Goal: Task Accomplishment & Management: Complete application form

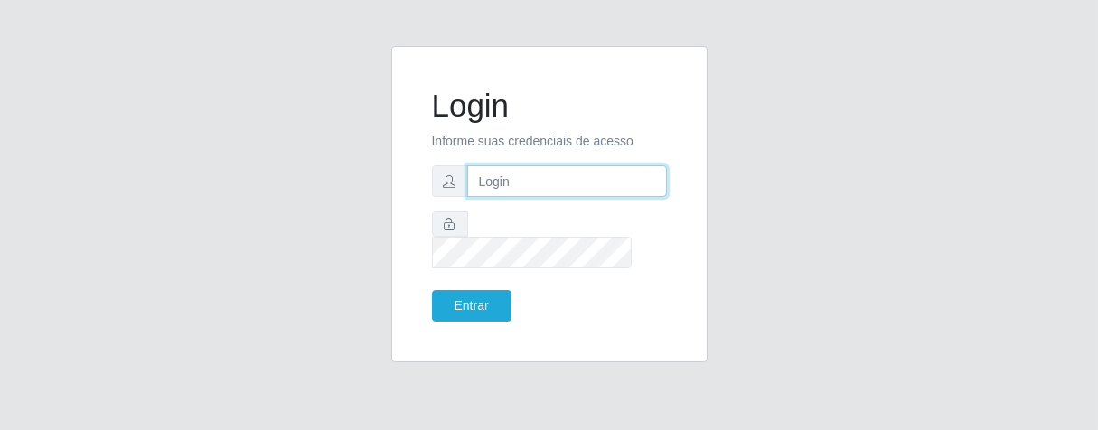
click at [506, 190] on input "text" at bounding box center [567, 181] width 200 height 32
type input "[PERSON_NAME]"
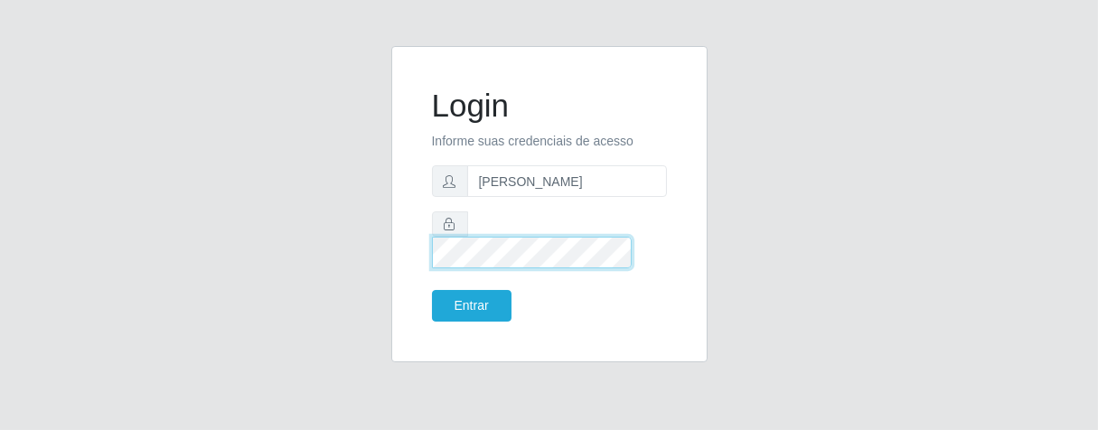
click at [432, 290] on button "Entrar" at bounding box center [472, 306] width 80 height 32
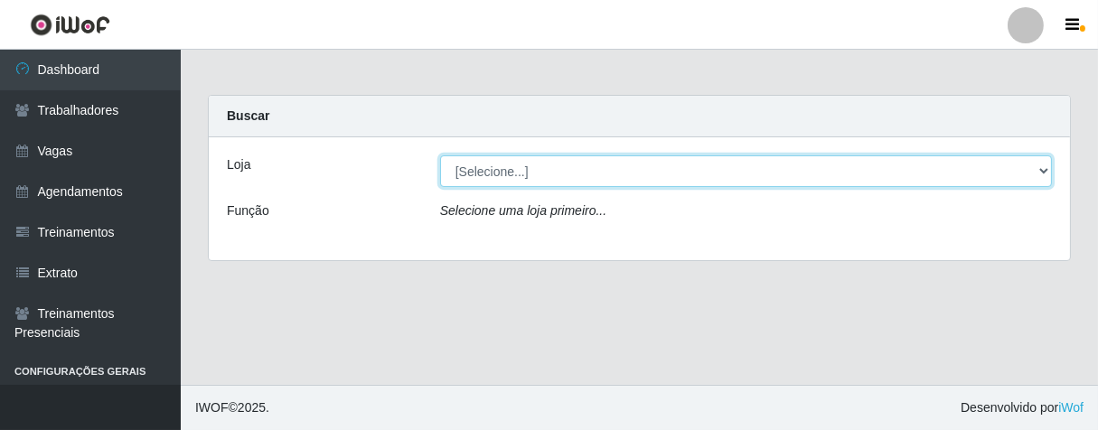
click at [549, 174] on select "[Selecione...] Superbox [GEOGRAPHIC_DATA] - Bessa" at bounding box center [746, 171] width 612 height 32
select select "206"
click at [440, 155] on select "[Selecione...] Superbox [GEOGRAPHIC_DATA] - Bessa" at bounding box center [746, 171] width 612 height 32
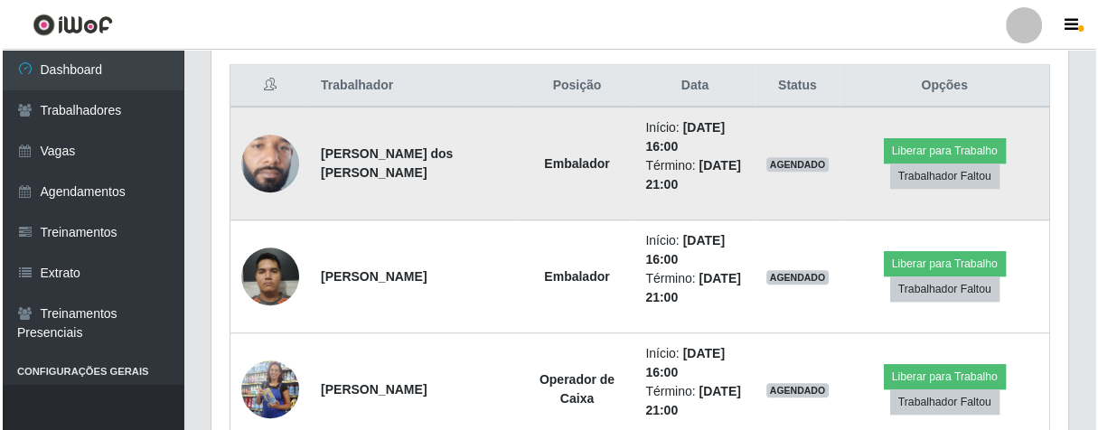
scroll to position [785, 0]
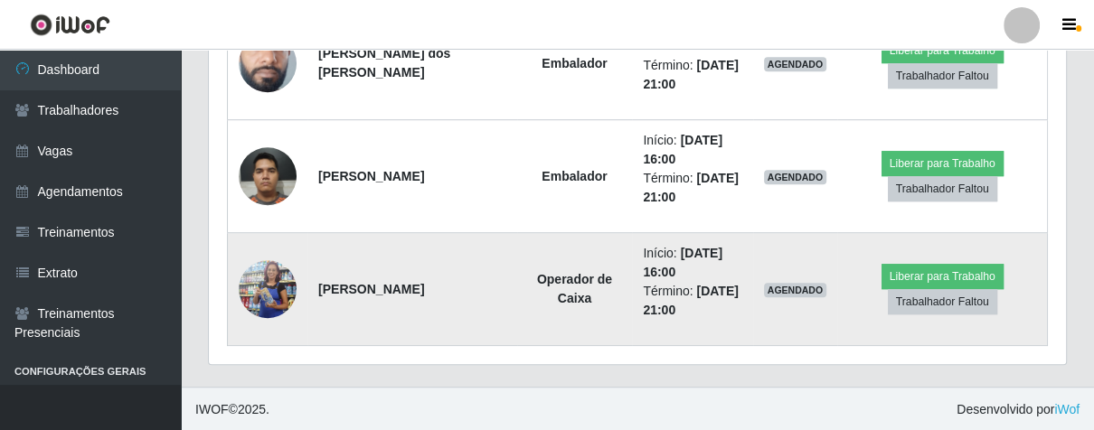
click at [268, 287] on img at bounding box center [268, 289] width 58 height 132
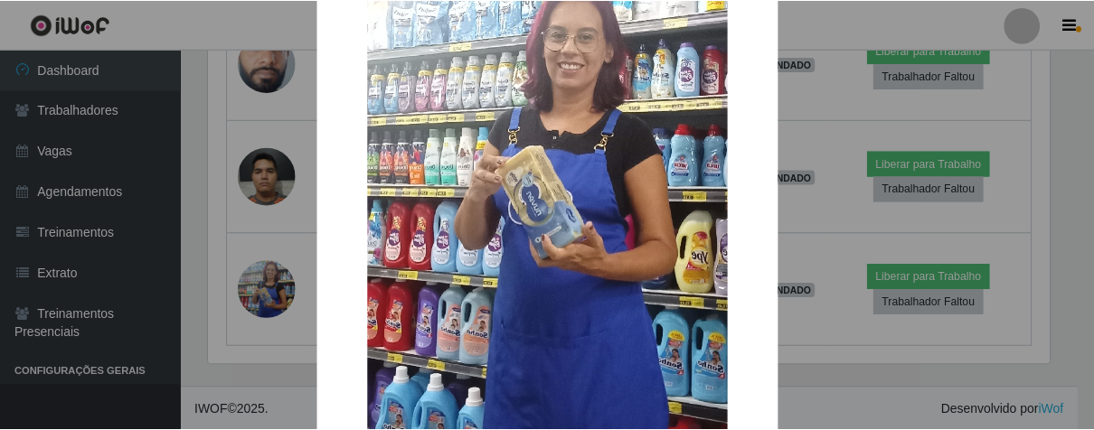
scroll to position [552, 0]
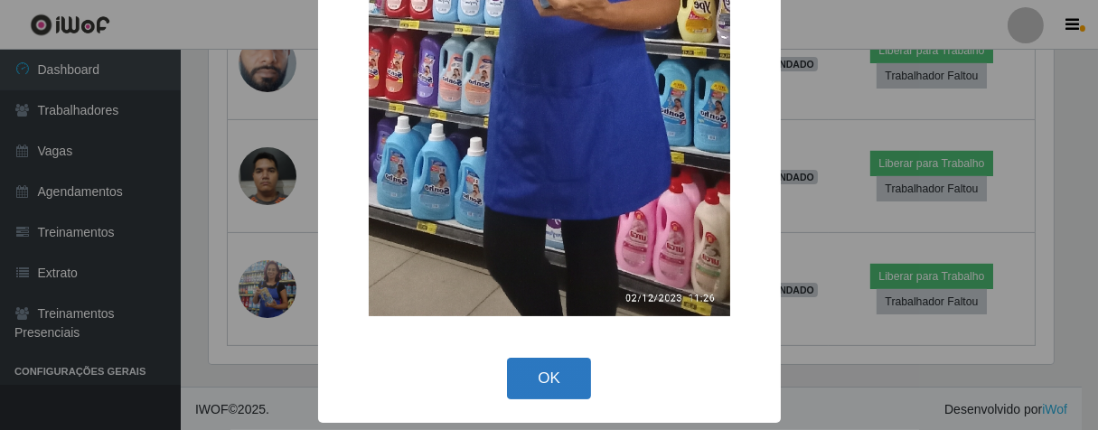
click at [552, 366] on button "OK" at bounding box center [549, 379] width 84 height 42
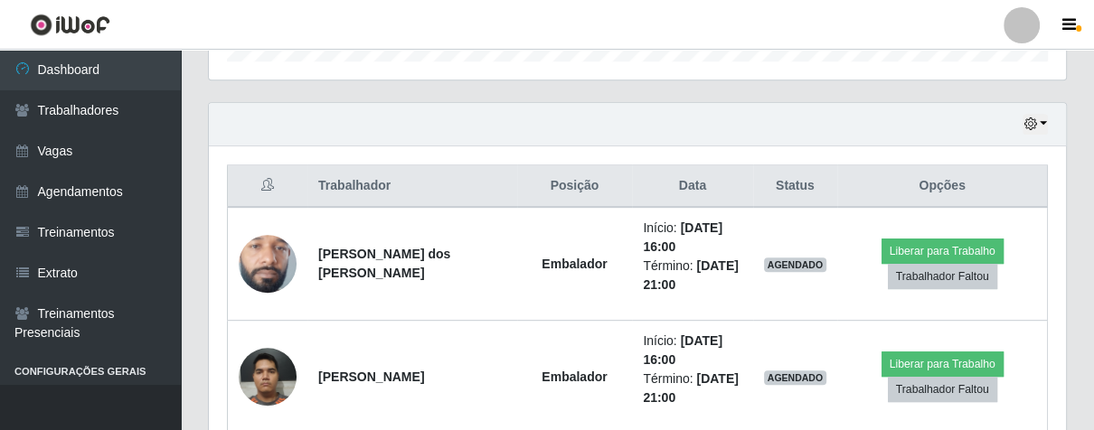
scroll to position [484, 0]
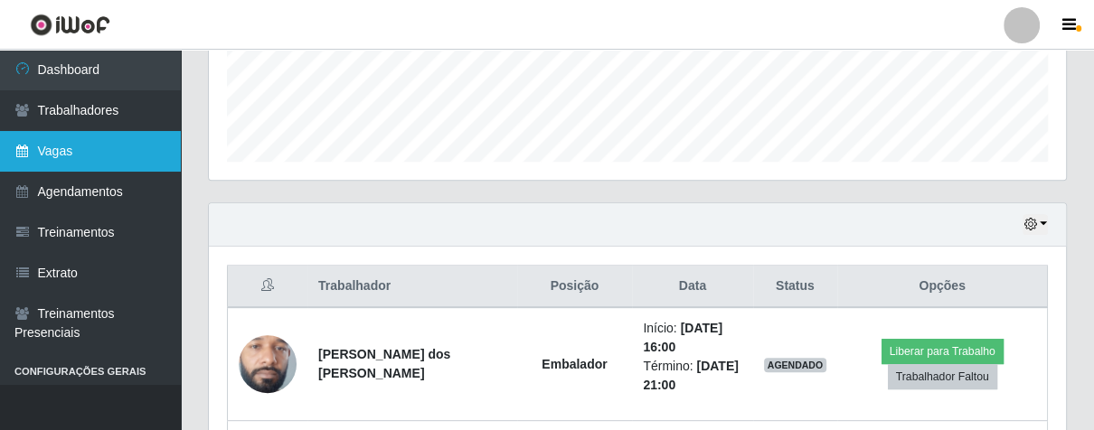
click at [136, 143] on link "Vagas" at bounding box center [90, 151] width 181 height 41
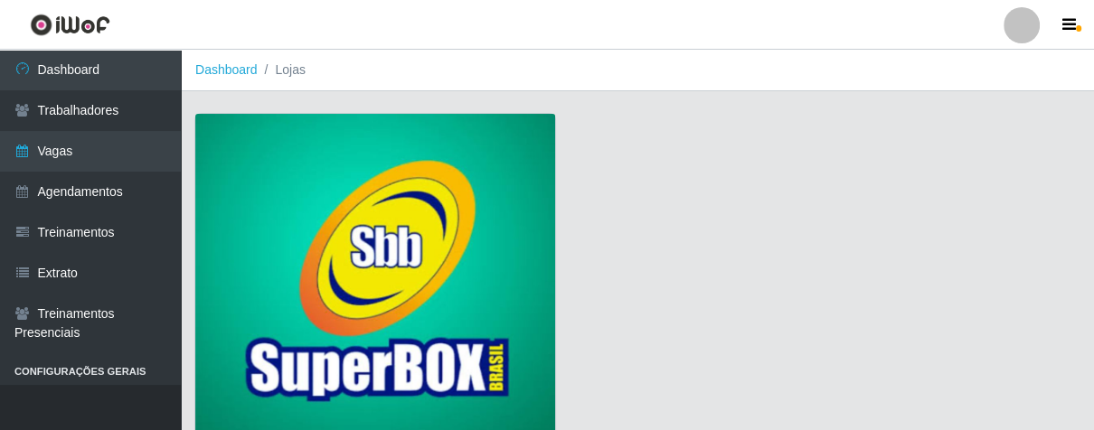
scroll to position [137, 0]
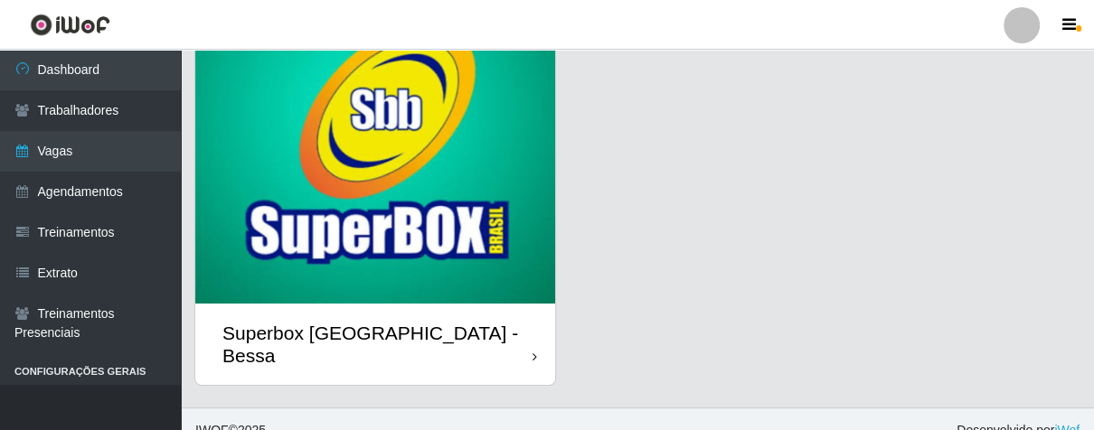
click at [523, 318] on div "Superbox [GEOGRAPHIC_DATA] - Bessa" at bounding box center [375, 344] width 360 height 81
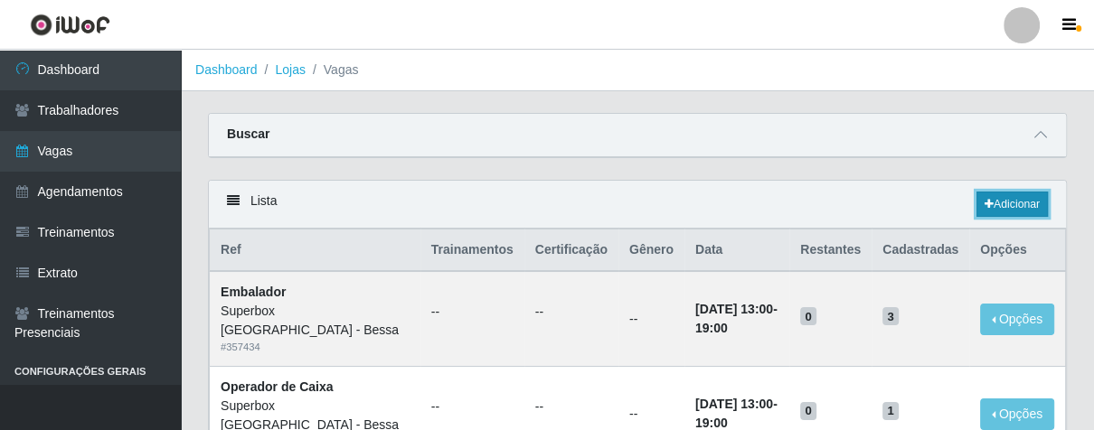
click at [986, 202] on icon at bounding box center [988, 204] width 9 height 11
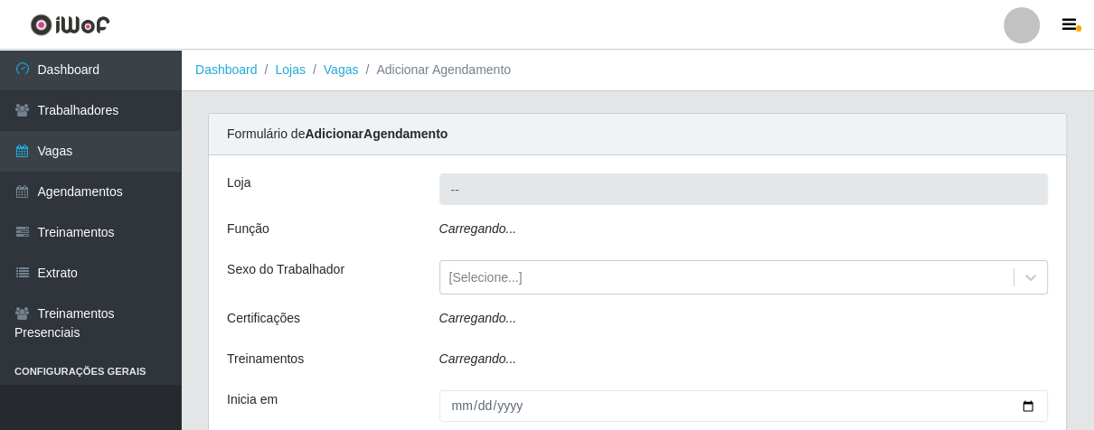
type input "Superbox [GEOGRAPHIC_DATA] - Bessa"
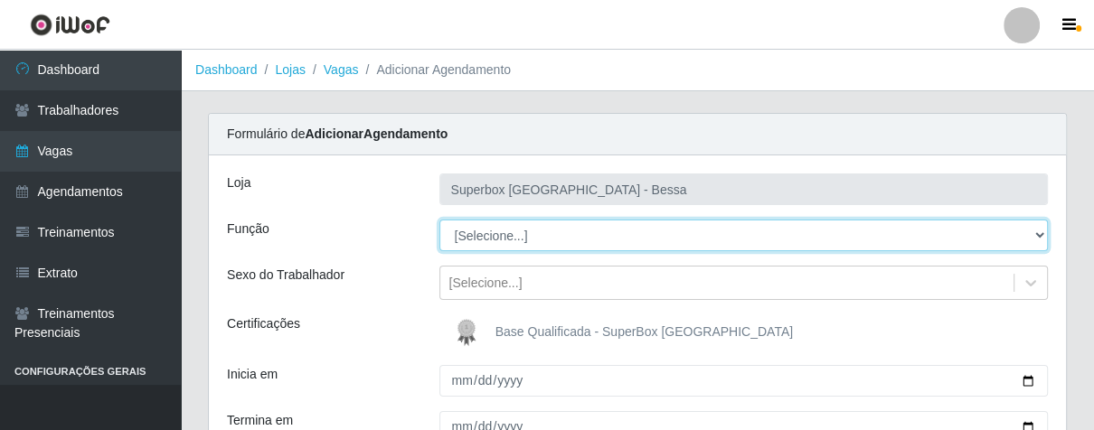
click at [577, 226] on select "[Selecione...] ASG ASG + ASG ++ Embalador Embalador + Embalador ++ Operador de …" at bounding box center [743, 236] width 609 height 32
select select "1"
click at [439, 220] on select "[Selecione...] ASG ASG + ASG ++ Embalador Embalador + Embalador ++ Operador de …" at bounding box center [743, 236] width 609 height 32
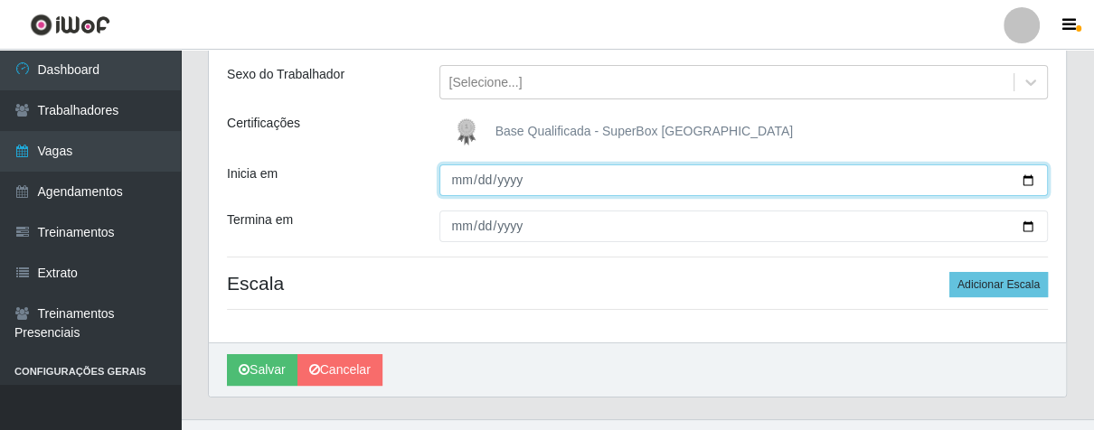
click at [455, 183] on input "Inicia em" at bounding box center [743, 180] width 609 height 32
type input "[DATE]"
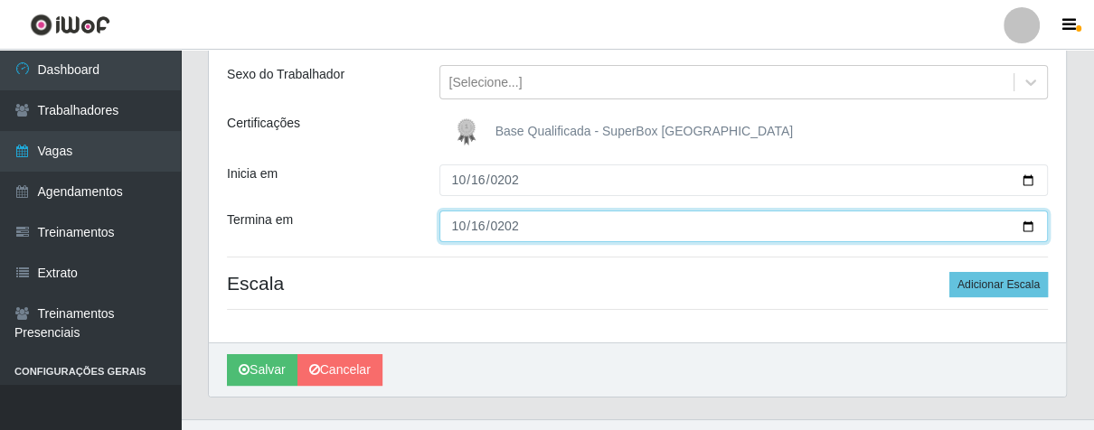
type input "[DATE]"
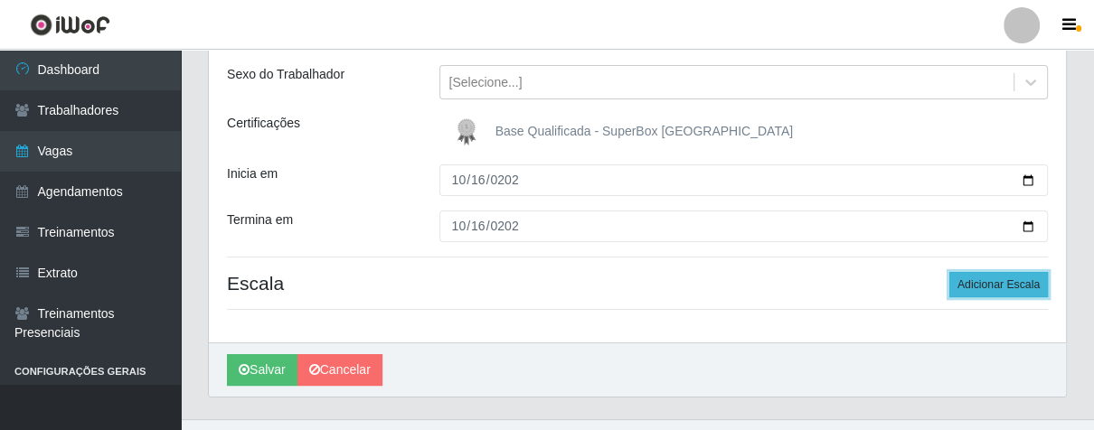
drag, startPoint x: 997, startPoint y: 280, endPoint x: 906, endPoint y: 298, distance: 93.1
click at [992, 280] on button "Adicionar Escala" at bounding box center [998, 284] width 99 height 25
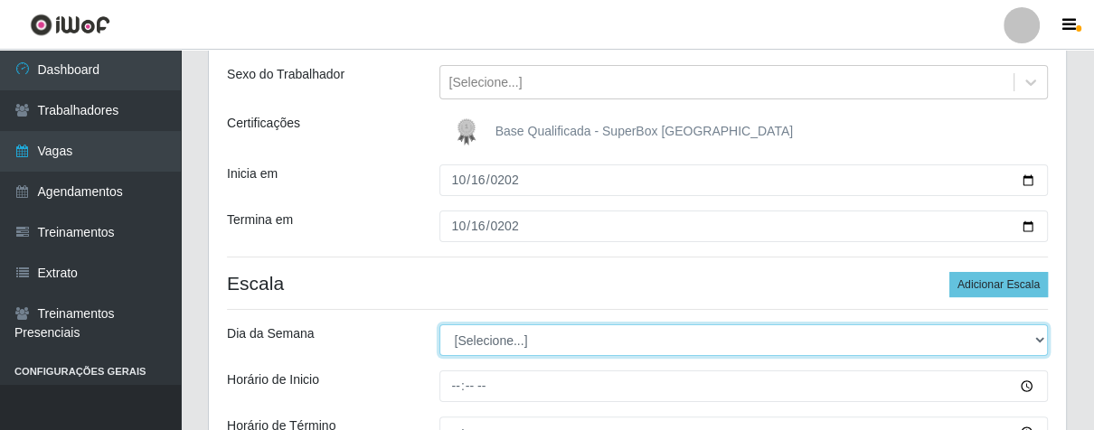
click at [647, 345] on select "[Selecione...] Segunda Terça Quarta Quinta Sexta Sábado Domingo" at bounding box center [743, 340] width 609 height 32
select select "4"
click at [439, 324] on select "[Selecione...] Segunda Terça Quarta Quinta Sexta Sábado Domingo" at bounding box center [743, 340] width 609 height 32
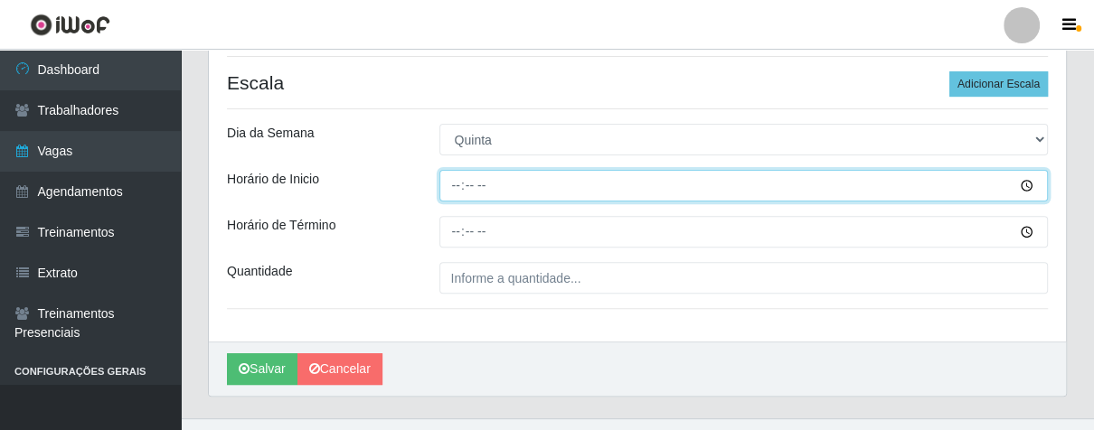
click at [455, 191] on input "Horário de Inicio" at bounding box center [743, 186] width 609 height 32
type input "14:00"
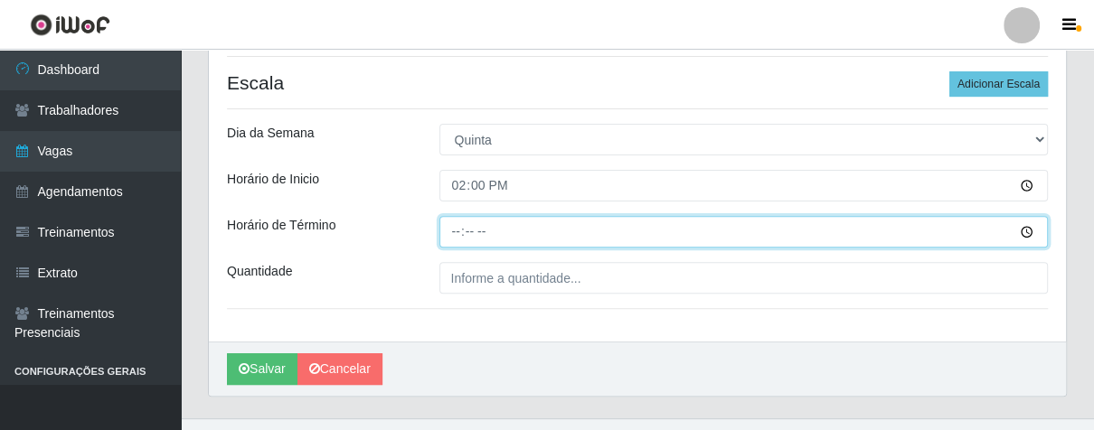
type input "20:00"
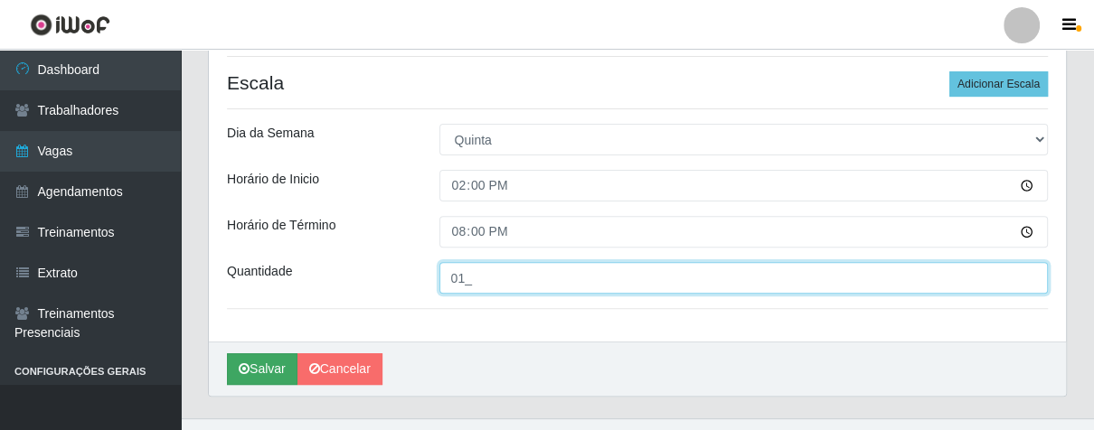
type input "01_"
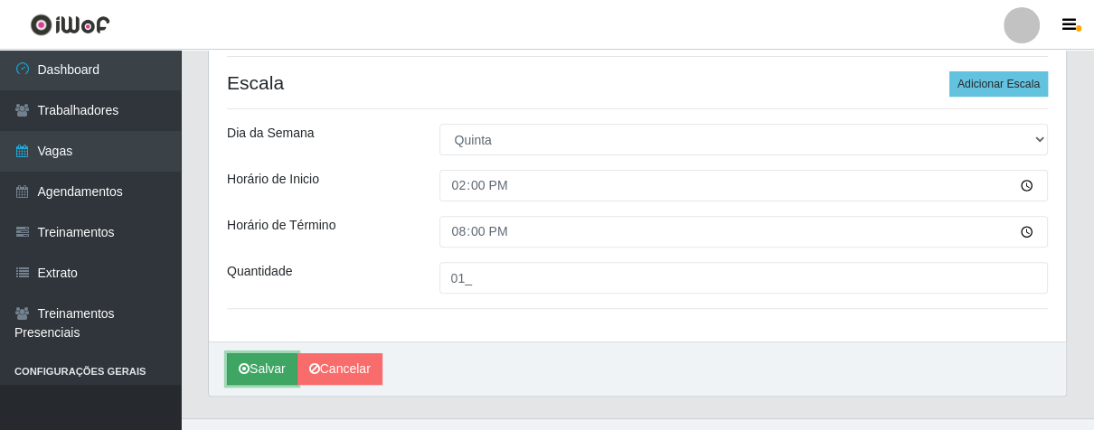
click at [275, 374] on button "Salvar" at bounding box center [262, 369] width 70 height 32
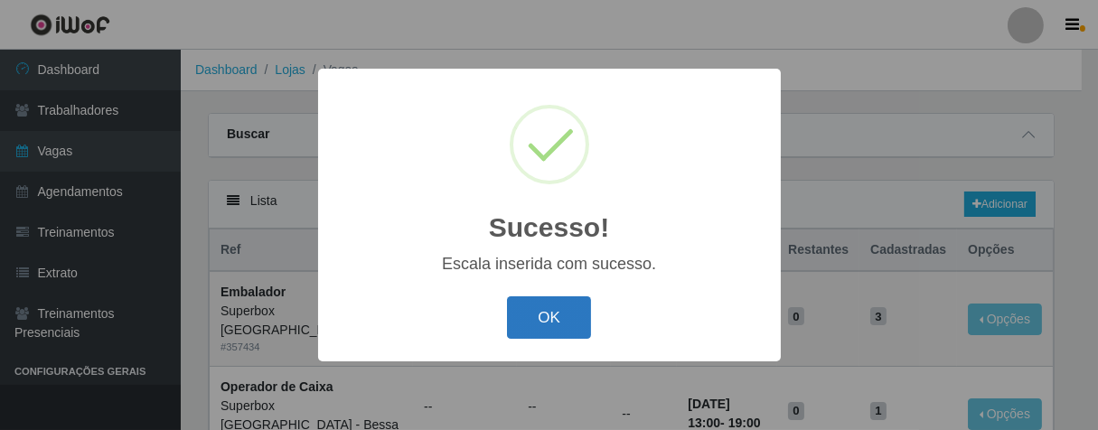
click at [562, 336] on button "OK" at bounding box center [549, 317] width 84 height 42
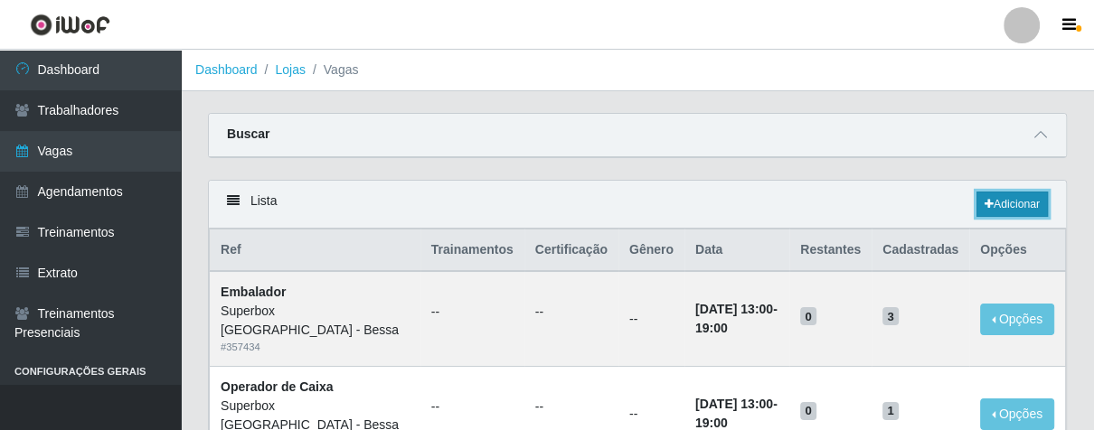
click at [995, 202] on link "Adicionar" at bounding box center [1011, 204] width 71 height 25
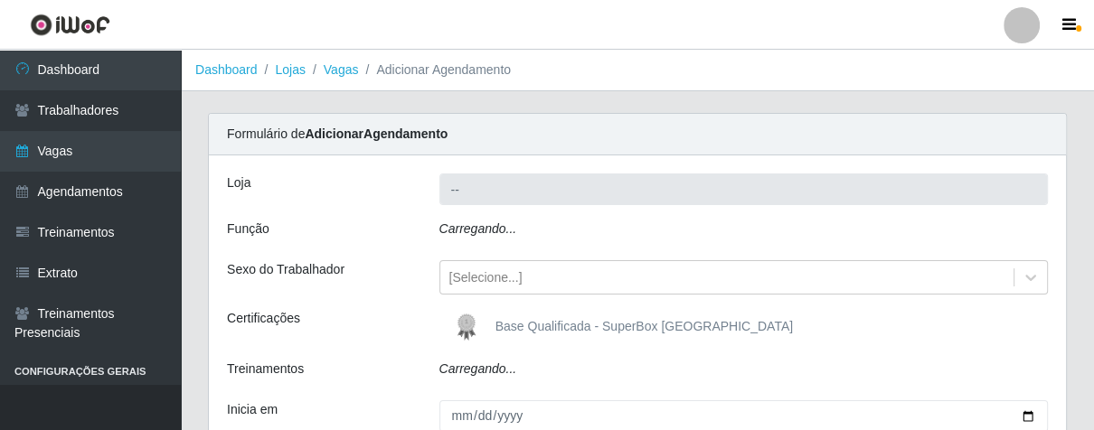
type input "Superbox [GEOGRAPHIC_DATA] - Bessa"
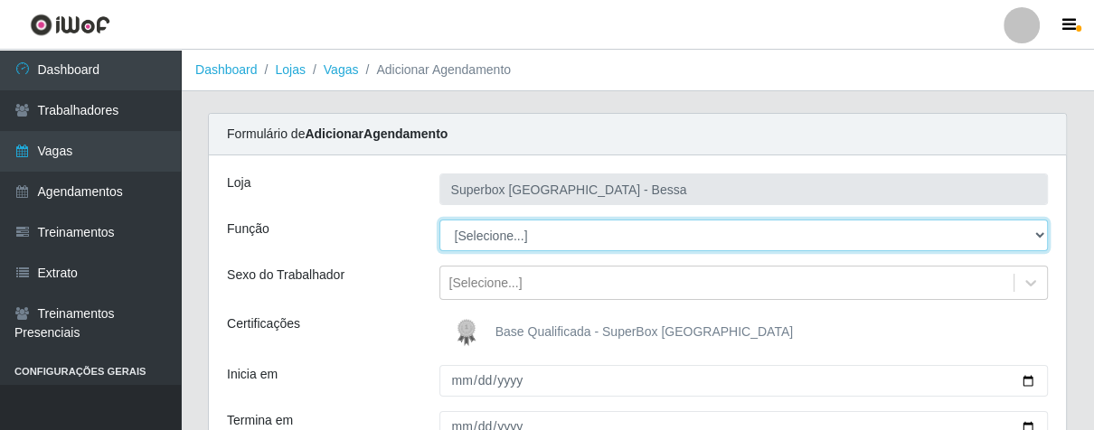
click at [560, 226] on select "[Selecione...] ASG ASG + ASG ++ Embalador Embalador + Embalador ++ Operador de …" at bounding box center [743, 236] width 609 height 32
select select "1"
click at [439, 220] on select "[Selecione...] ASG ASG + ASG ++ Embalador Embalador + Embalador ++ Operador de …" at bounding box center [743, 236] width 609 height 32
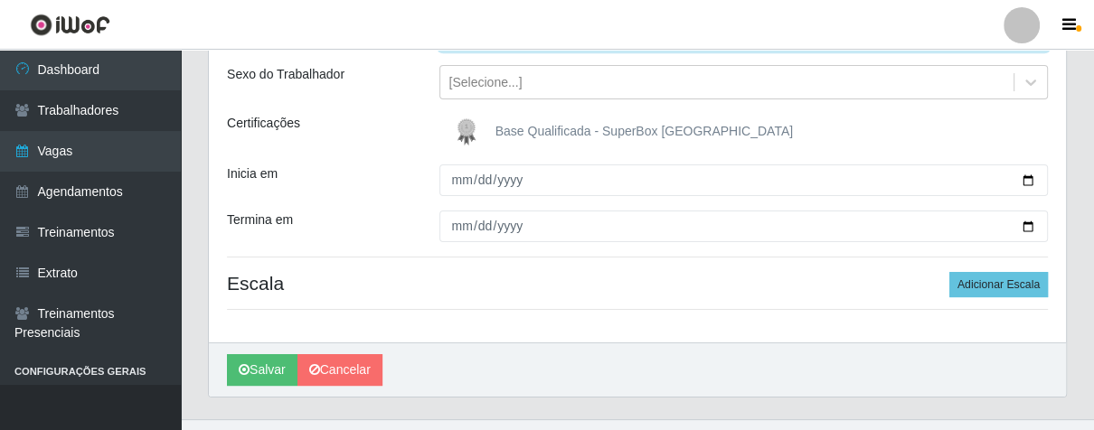
scroll to position [234, 0]
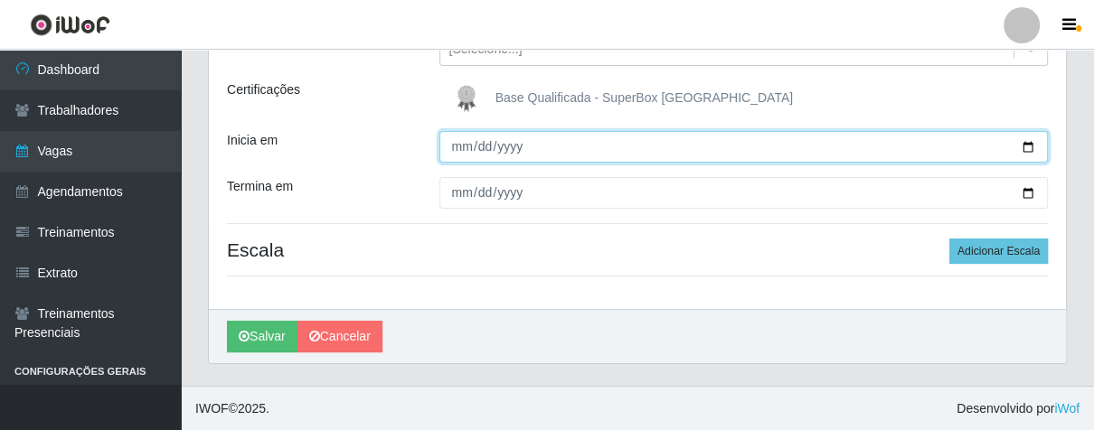
click at [448, 138] on input "Inicia em" at bounding box center [743, 147] width 609 height 32
type input "[DATE]"
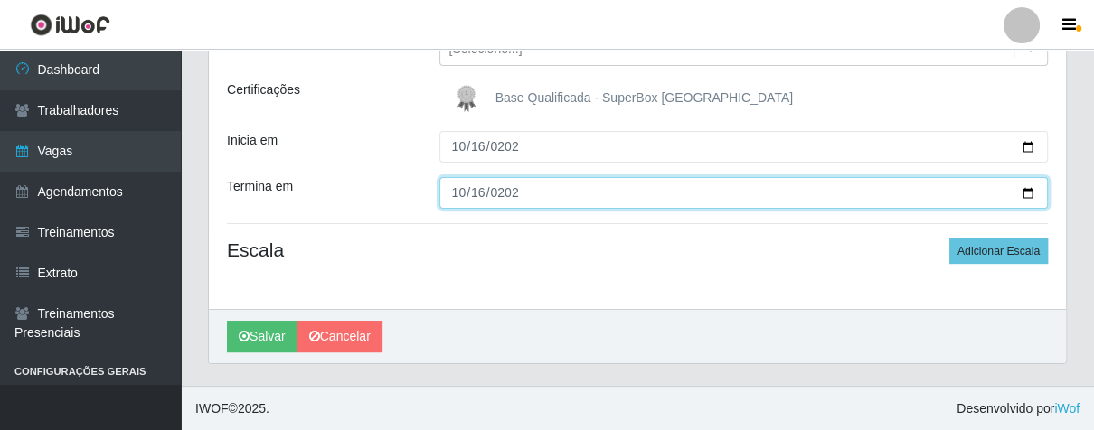
type input "[DATE]"
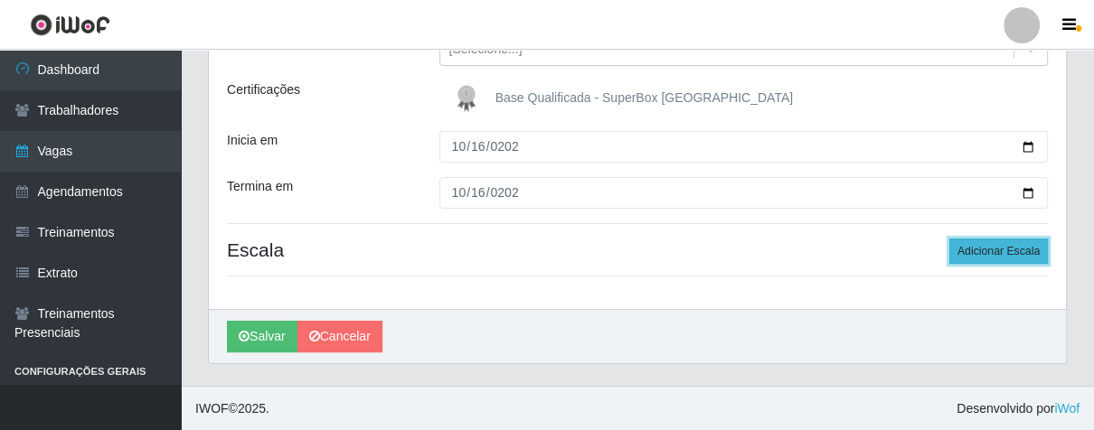
click at [977, 249] on button "Adicionar Escala" at bounding box center [998, 251] width 99 height 25
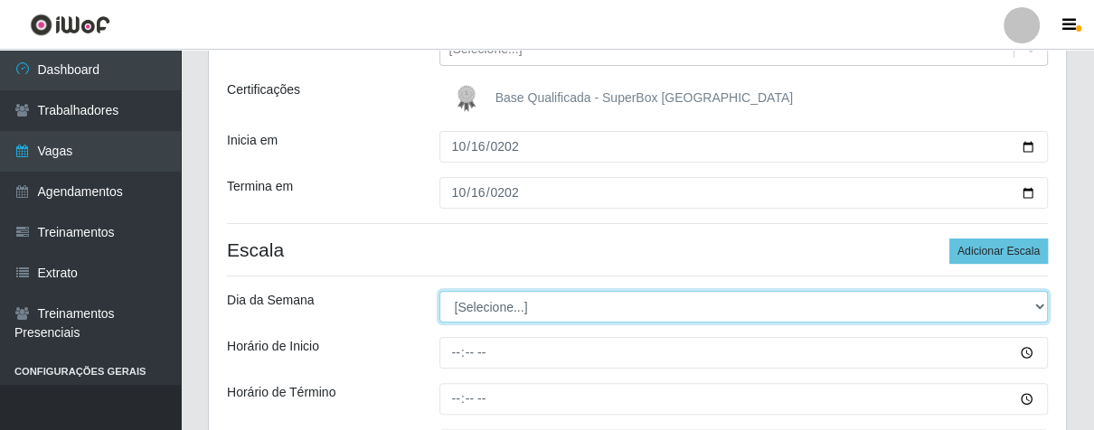
click at [663, 305] on select "[Selecione...] Segunda Terça Quarta Quinta Sexta Sábado Domingo" at bounding box center [743, 307] width 609 height 32
select select "4"
click at [439, 291] on select "[Selecione...] Segunda Terça Quarta Quinta Sexta Sábado Domingo" at bounding box center [743, 307] width 609 height 32
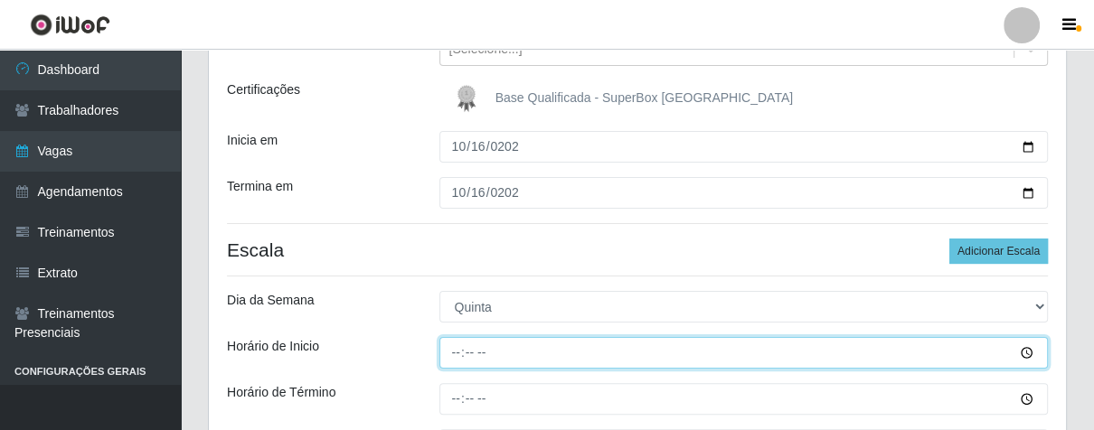
click at [454, 354] on input "Horário de Inicio" at bounding box center [743, 353] width 609 height 32
type input "16:00"
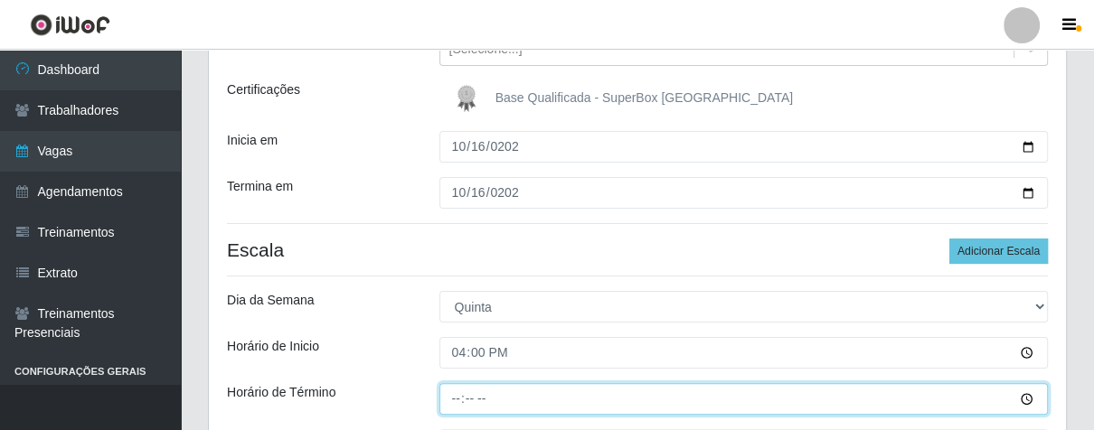
type input "21:00"
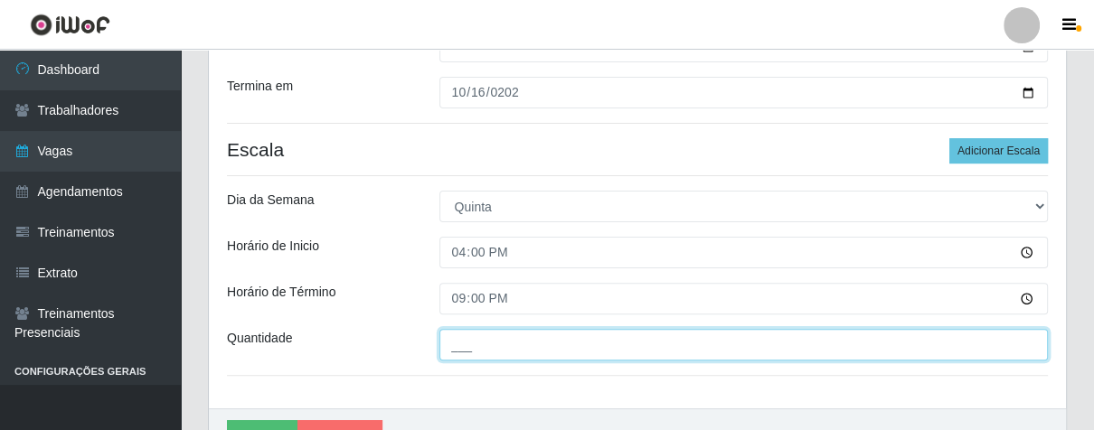
click at [456, 353] on input "___" at bounding box center [743, 345] width 609 height 32
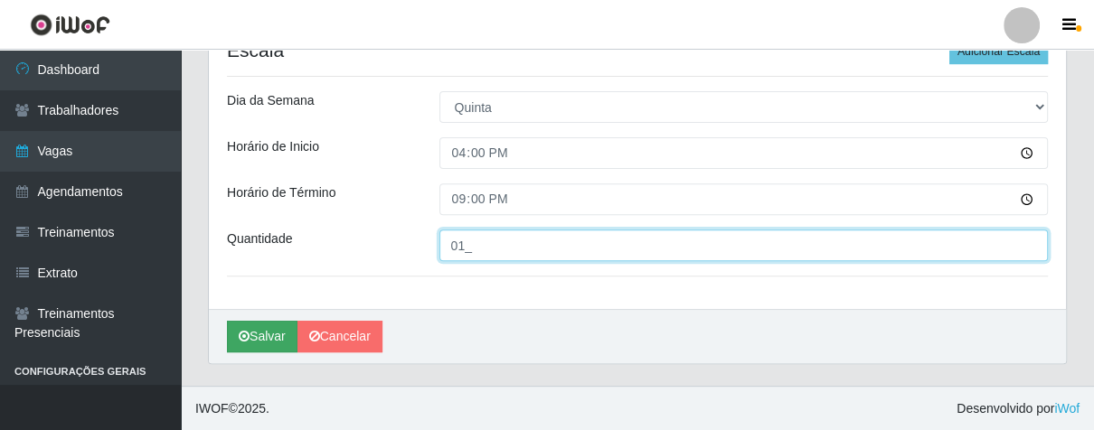
type input "01_"
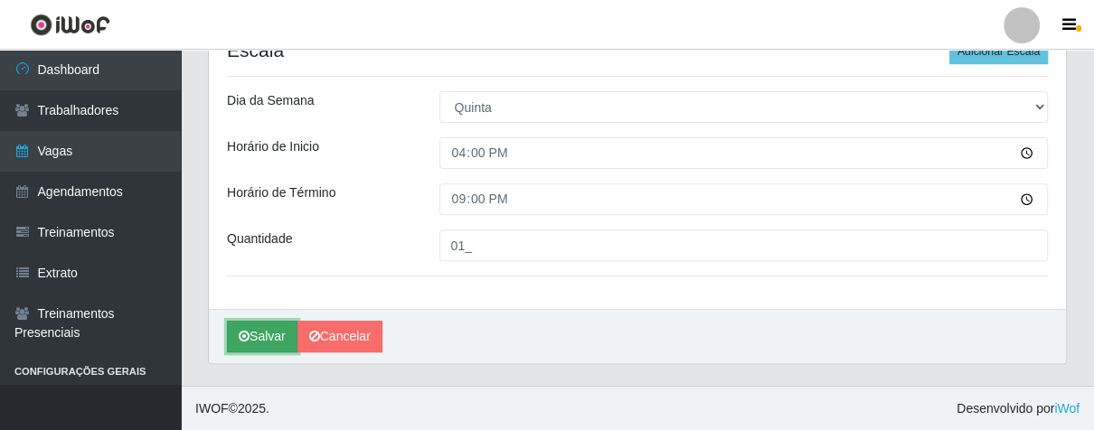
click at [287, 343] on button "Salvar" at bounding box center [262, 337] width 70 height 32
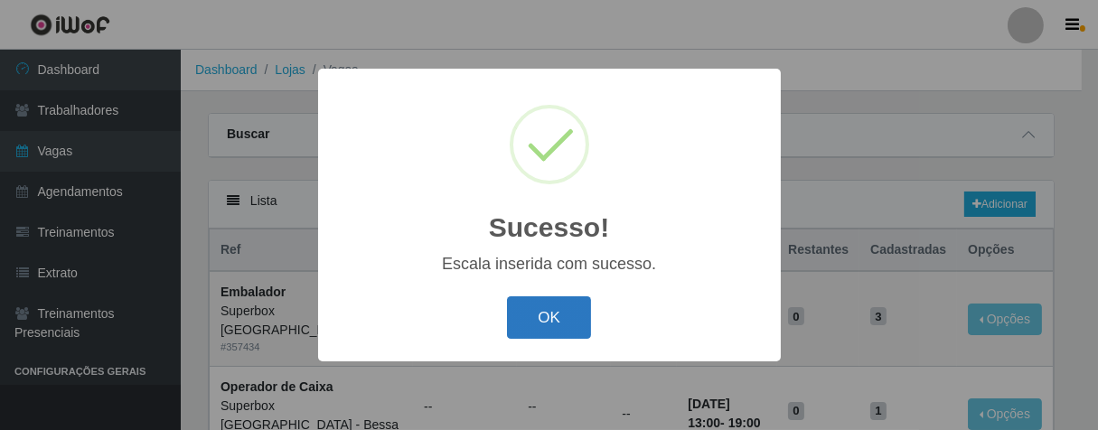
click at [564, 330] on button "OK" at bounding box center [549, 317] width 84 height 42
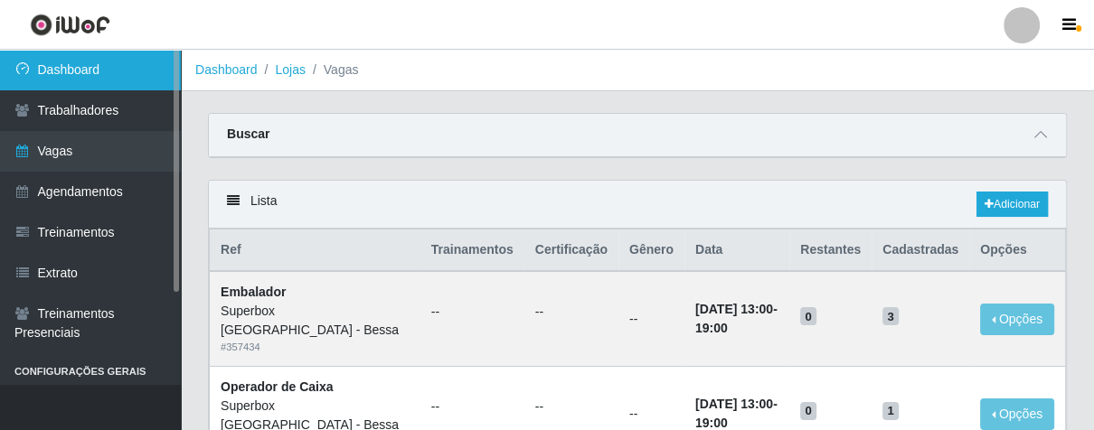
click at [133, 65] on link "Dashboard" at bounding box center [90, 70] width 181 height 41
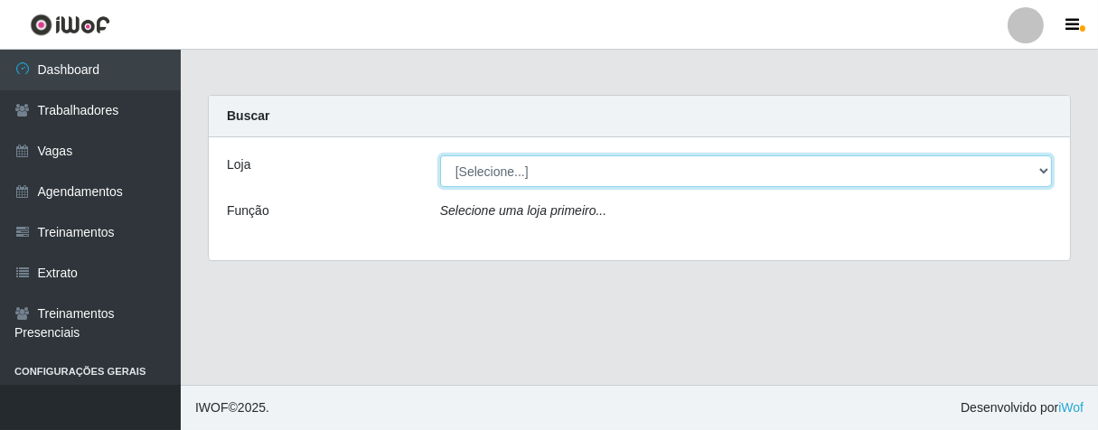
click at [506, 174] on select "[Selecione...] Superbox [GEOGRAPHIC_DATA] - Bessa" at bounding box center [746, 171] width 612 height 32
select select "206"
click at [440, 155] on select "[Selecione...] Superbox [GEOGRAPHIC_DATA] - Bessa" at bounding box center [746, 171] width 612 height 32
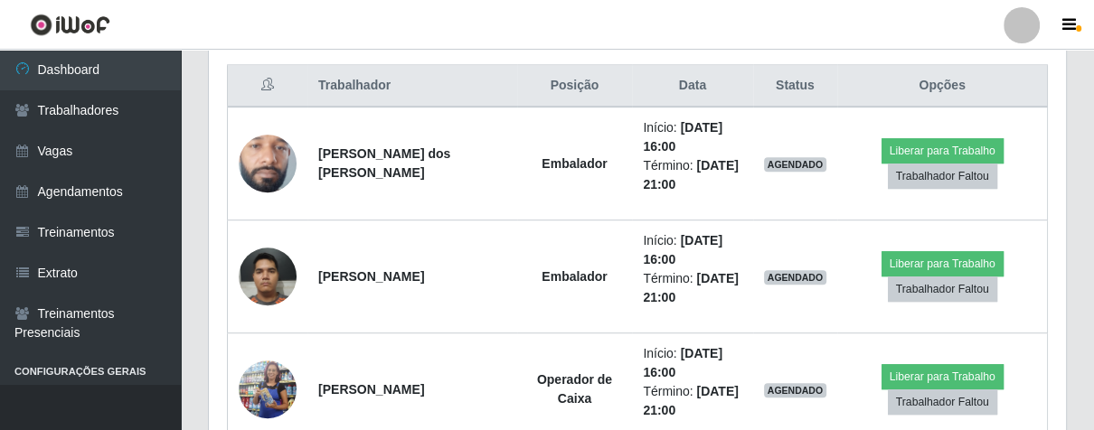
scroll to position [785, 0]
